Goal: Navigation & Orientation: Find specific page/section

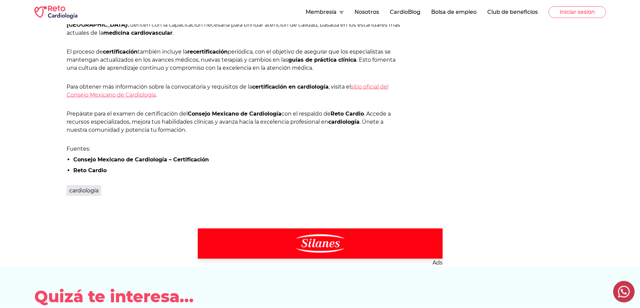
scroll to position [583, 0]
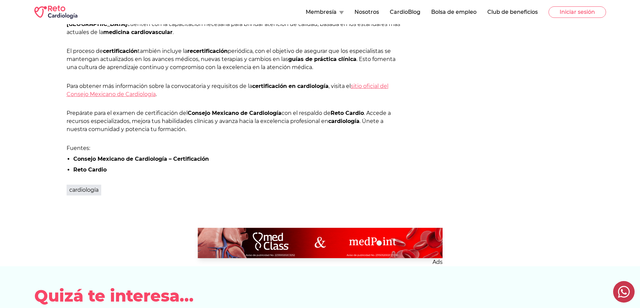
click at [126, 159] on strong "Consejo Mexicano de Cardiología – Certificación" at bounding box center [141, 158] width 136 height 6
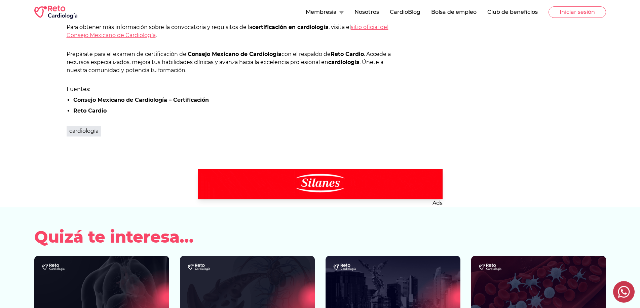
scroll to position [618, 0]
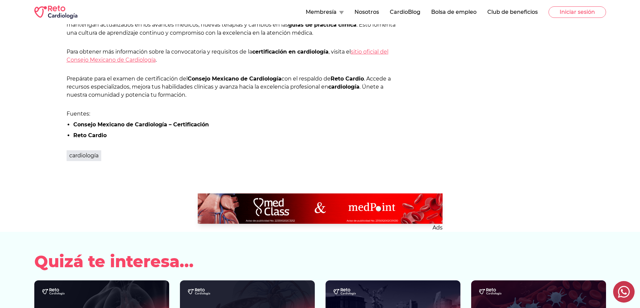
click at [79, 136] on strong "Reto Cardio" at bounding box center [89, 135] width 33 height 6
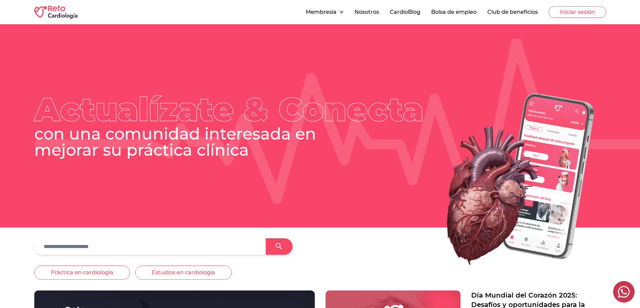
click at [325, 12] on button "Membresía" at bounding box center [325, 12] width 38 height 8
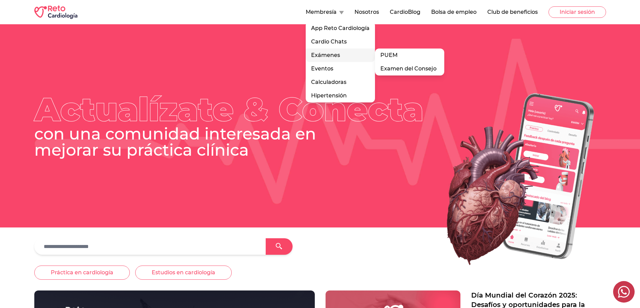
click at [323, 57] on div "Exámenes PUEM Examen del Consejo" at bounding box center [340, 54] width 69 height 13
click at [396, 69] on link "Examen del Consejo" at bounding box center [409, 68] width 69 height 13
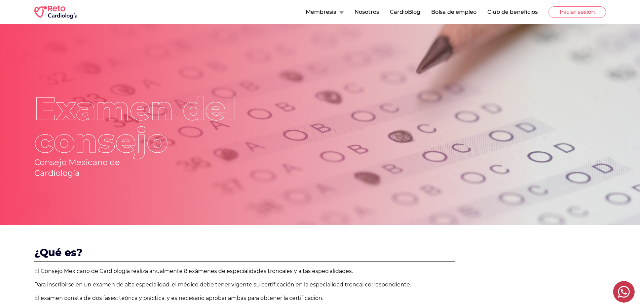
click at [340, 13] on icon at bounding box center [342, 13] width 4 height 4
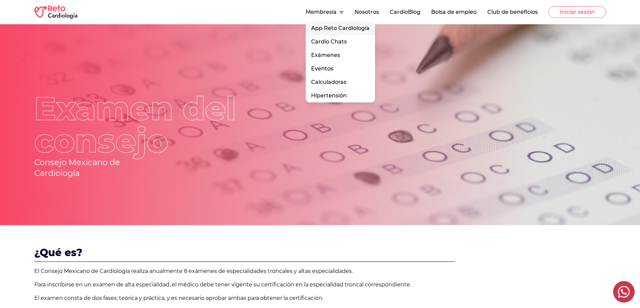
click at [338, 26] on link "App Reto Cardiología" at bounding box center [340, 28] width 69 height 13
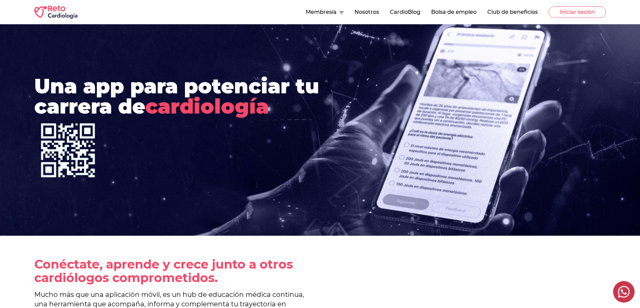
click at [324, 13] on button "Membresía" at bounding box center [325, 12] width 38 height 8
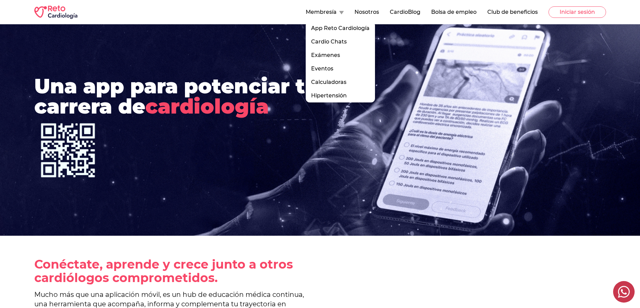
click at [234, 10] on div "Membresía App Reto Cardiología Cardio Chats Exámenes PUEM Examen del Consejo Ev…" at bounding box center [320, 11] width 572 height 13
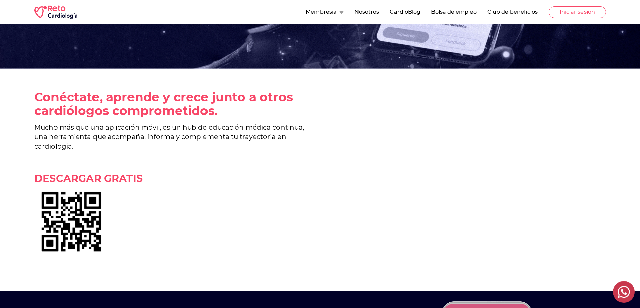
scroll to position [172, 0]
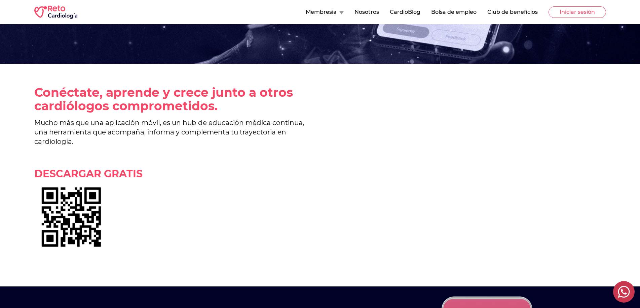
click at [195, 209] on div at bounding box center [174, 217] width 281 height 74
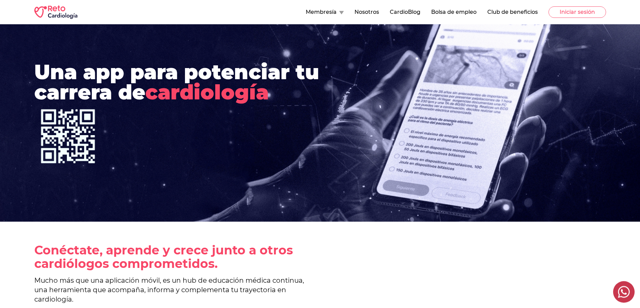
scroll to position [0, 0]
